Goal: Obtain resource: Obtain resource

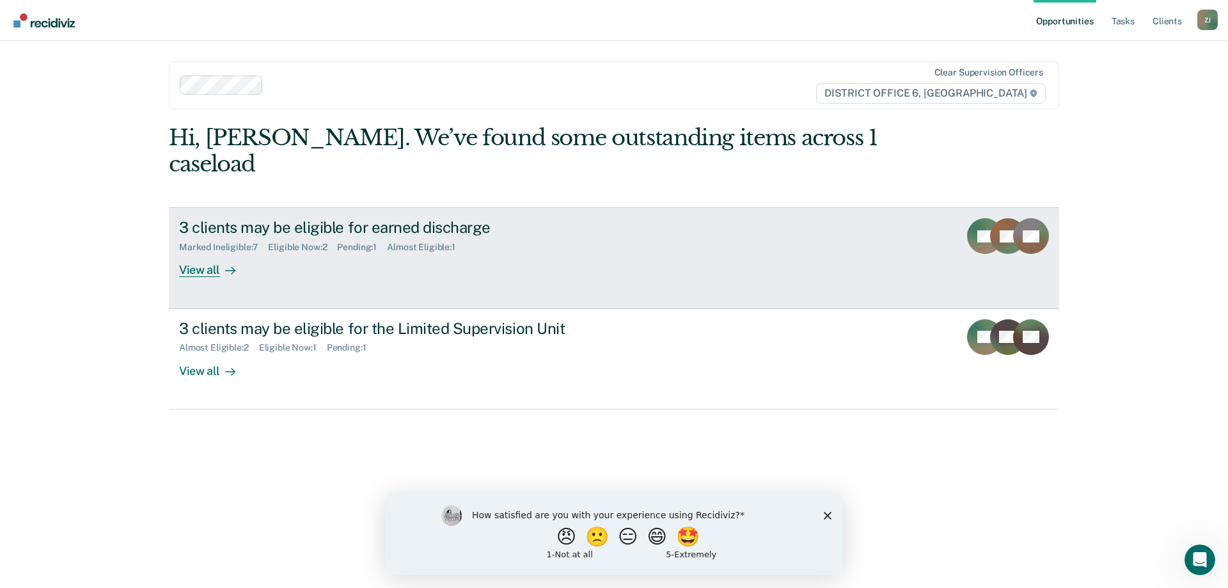
click at [201, 253] on div "View all" at bounding box center [215, 265] width 72 height 25
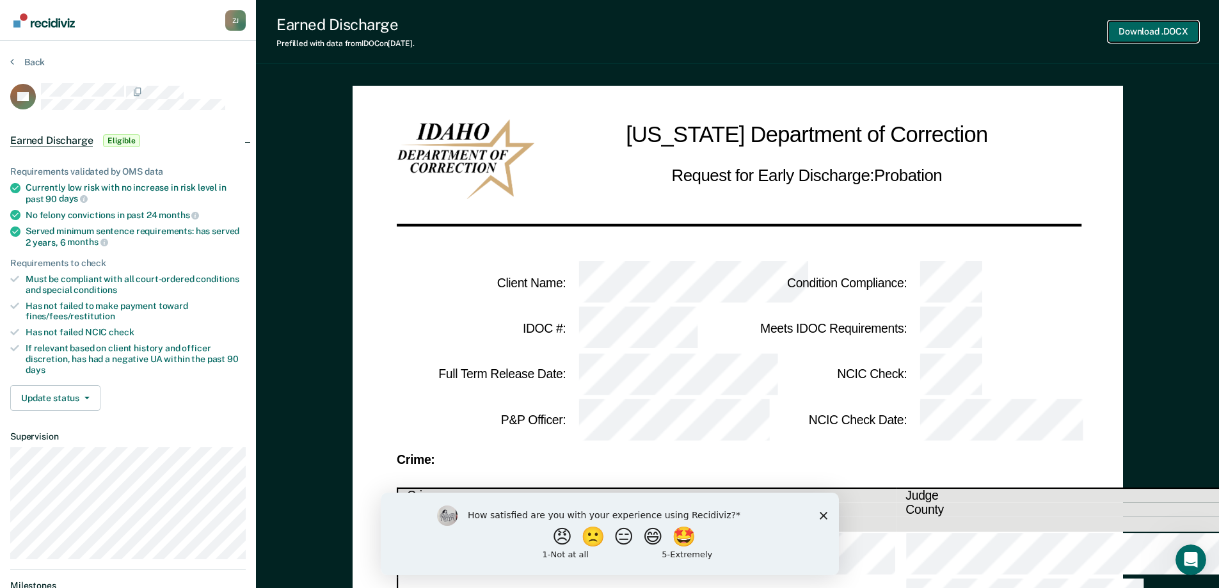
click at [1149, 34] on button "Download .DOCX" at bounding box center [1153, 31] width 90 height 21
